Goal: Task Accomplishment & Management: Use online tool/utility

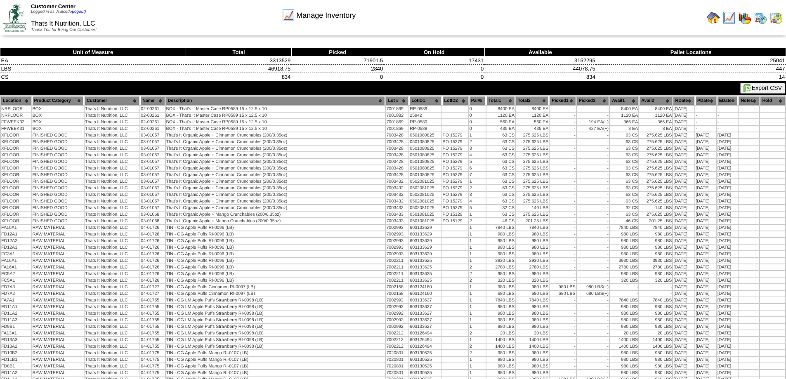
click at [14, 13] on img at bounding box center [14, 18] width 23 height 28
click at [19, 12] on img at bounding box center [14, 18] width 23 height 28
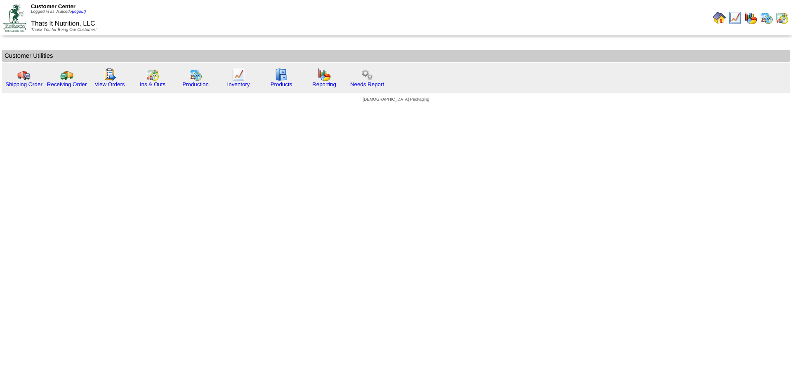
click at [212, 106] on html "Customer Center Logged in as Jsalcedo (logout) Thats It Nutrition, LLC Thank Yo…" at bounding box center [396, 53] width 792 height 106
click at [321, 87] on link "Reporting" at bounding box center [324, 84] width 24 height 6
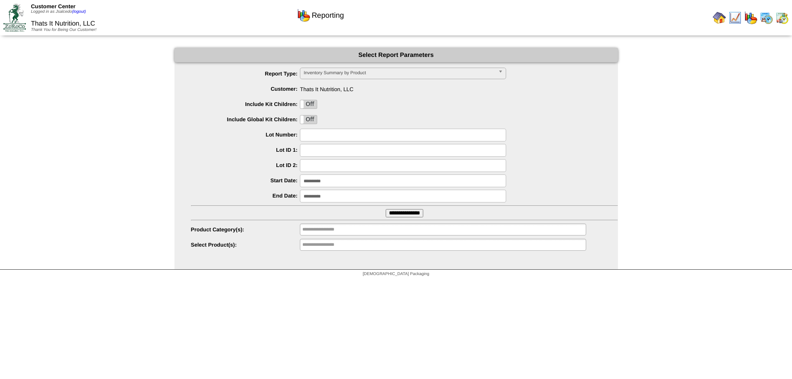
click at [412, 213] on input "**********" at bounding box center [405, 213] width 38 height 8
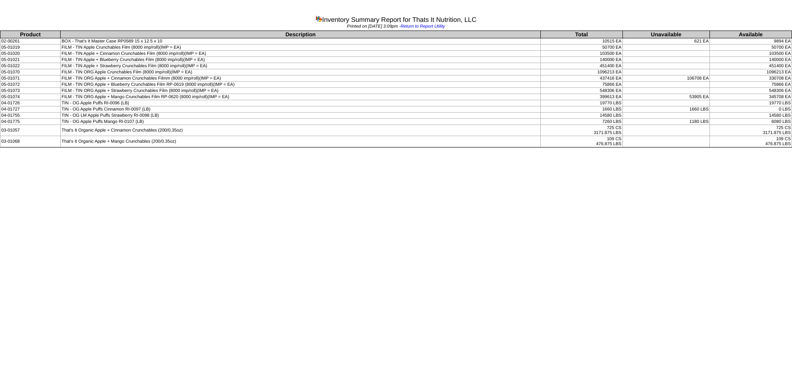
click at [136, 89] on td "FILM - TIN ORG Apple + Strawberry Crunchables Film (8000 imp/roll)(IMP = EA)" at bounding box center [301, 91] width 480 height 6
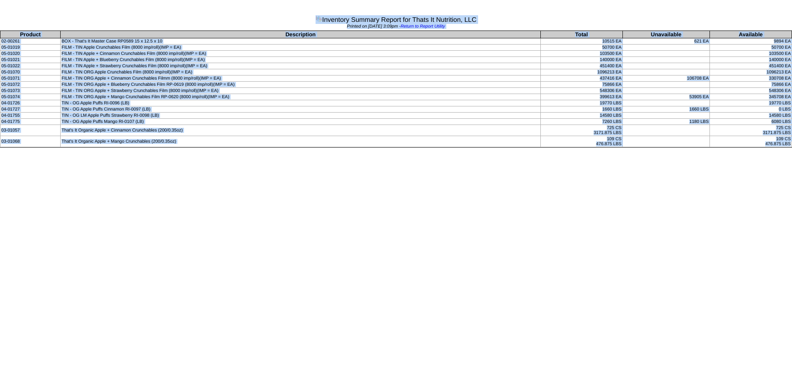
copy body "Inventory Summary Report for Thats It Nutrition, LLC Printed on 08/12/2025 at 3…"
